Goal: Find contact information: Find contact information

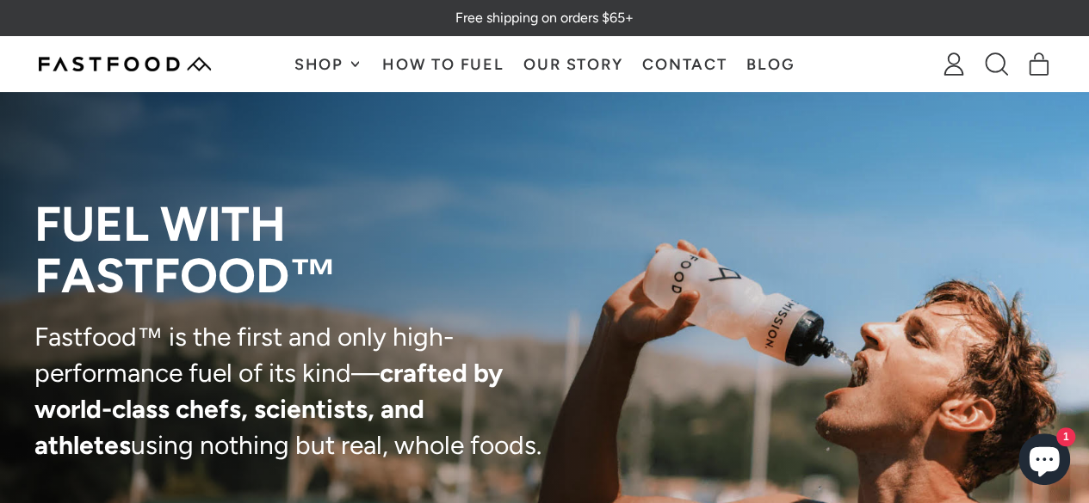
click at [255, 55] on div at bounding box center [158, 64] width 238 height 34
click at [720, 59] on link "Contact" at bounding box center [685, 64] width 104 height 54
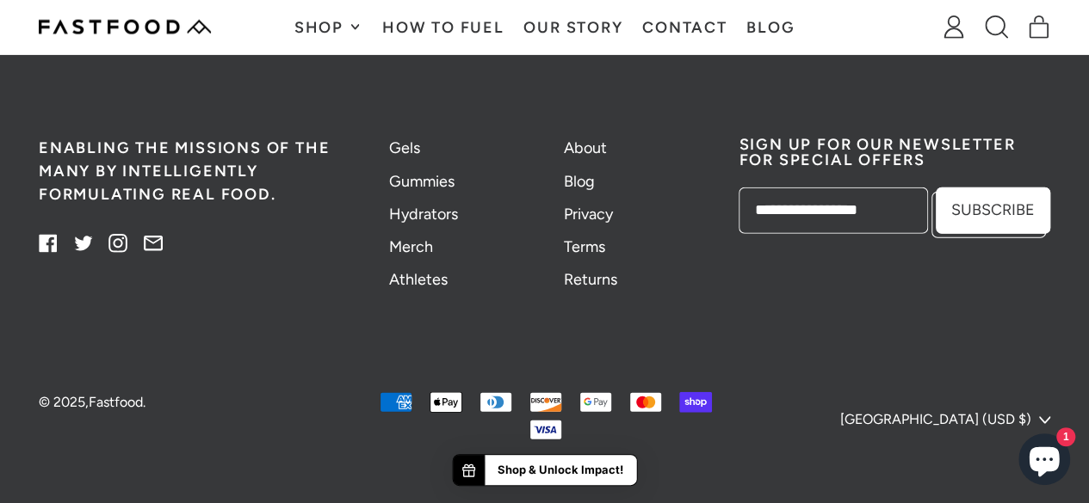
scroll to position [2235, 0]
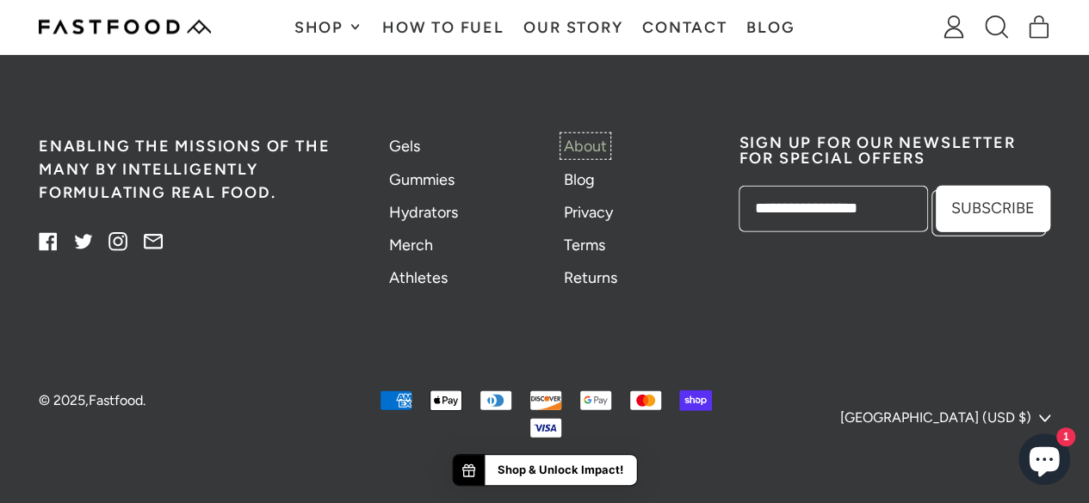
click at [572, 140] on link "About" at bounding box center [585, 146] width 43 height 19
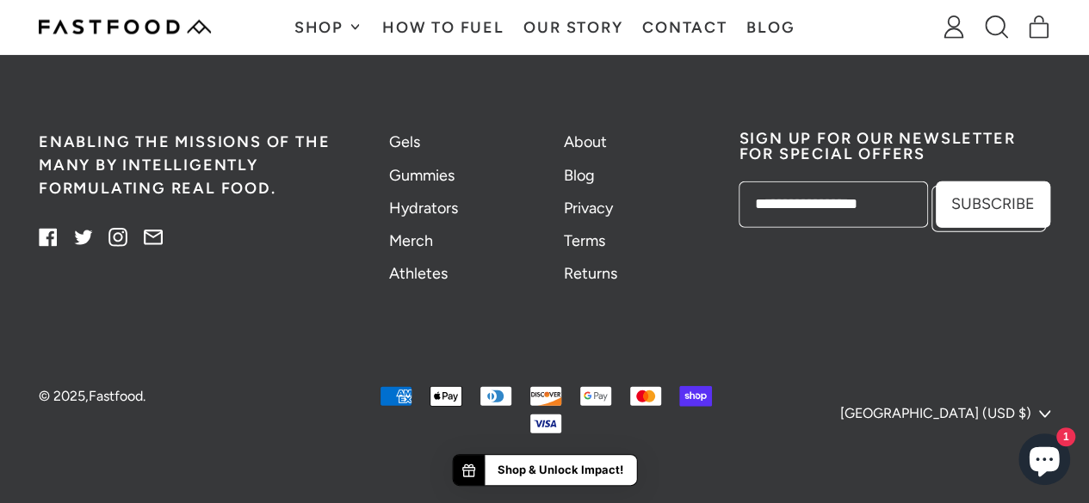
drag, startPoint x: 499, startPoint y: 219, endPoint x: 513, endPoint y: 218, distance: 13.9
click at [503, 219] on li "Hydrators" at bounding box center [457, 208] width 136 height 23
click at [561, 213] on div "Gels Gummies Hydrators Merch Athletes About" at bounding box center [545, 208] width 312 height 155
click at [576, 207] on link "Privacy" at bounding box center [588, 208] width 49 height 19
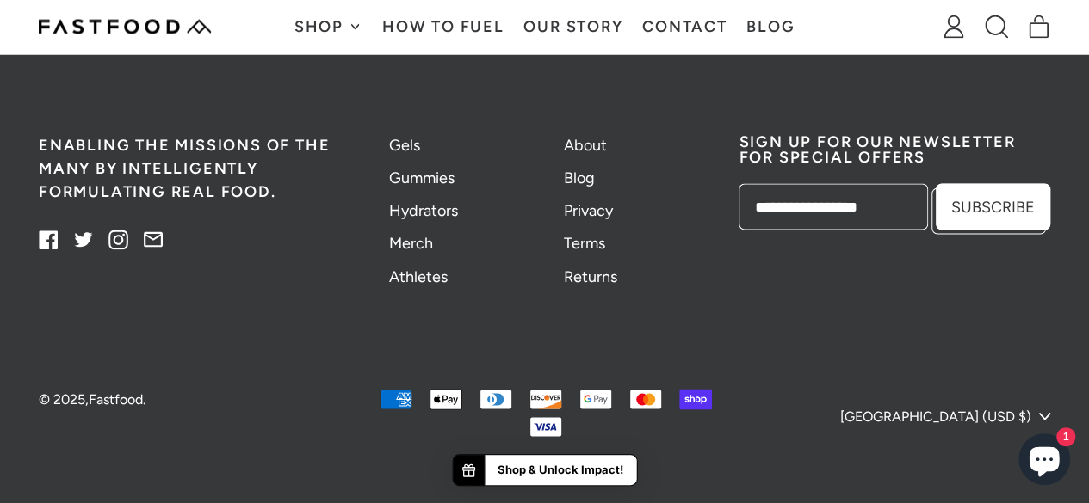
scroll to position [1544, 0]
click at [494, 275] on li "Athletes" at bounding box center [457, 275] width 136 height 23
click at [479, 268] on li "Athletes" at bounding box center [457, 275] width 136 height 23
click at [807, 343] on div "Enabling the missions of the many by intelligently formulating real food. Faceb…" at bounding box center [544, 210] width 1011 height 279
click at [621, 327] on div "Enabling the missions of the many by intelligently formulating real food. Faceb…" at bounding box center [544, 210] width 1011 height 279
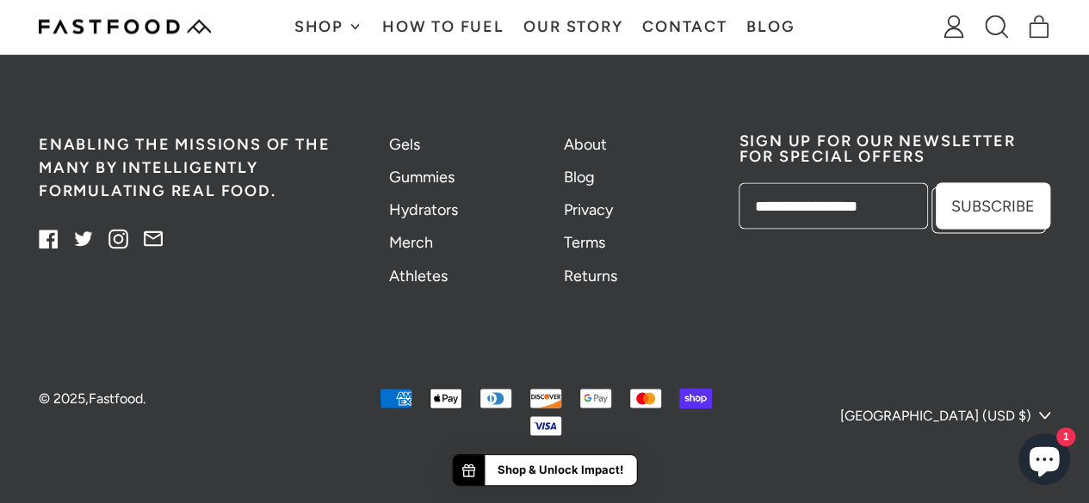
click at [525, 325] on div "Enabling the missions of the many by intelligently formulating real food. Faceb…" at bounding box center [544, 210] width 1011 height 279
click at [556, 305] on div "Enabling the missions of the many by intelligently formulating real food. Faceb…" at bounding box center [544, 210] width 1011 height 279
click at [707, 29] on link "Contact" at bounding box center [685, 27] width 104 height 54
